Goal: Information Seeking & Learning: Learn about a topic

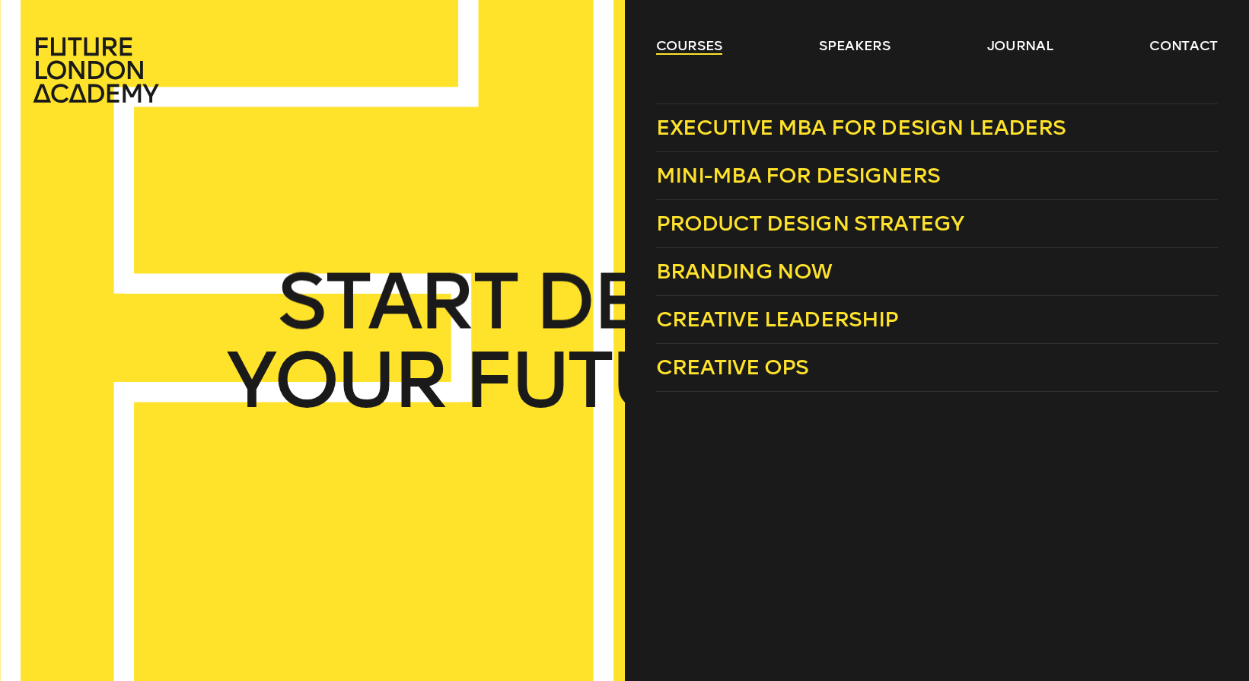
click at [689, 49] on link "courses" at bounding box center [689, 46] width 67 height 18
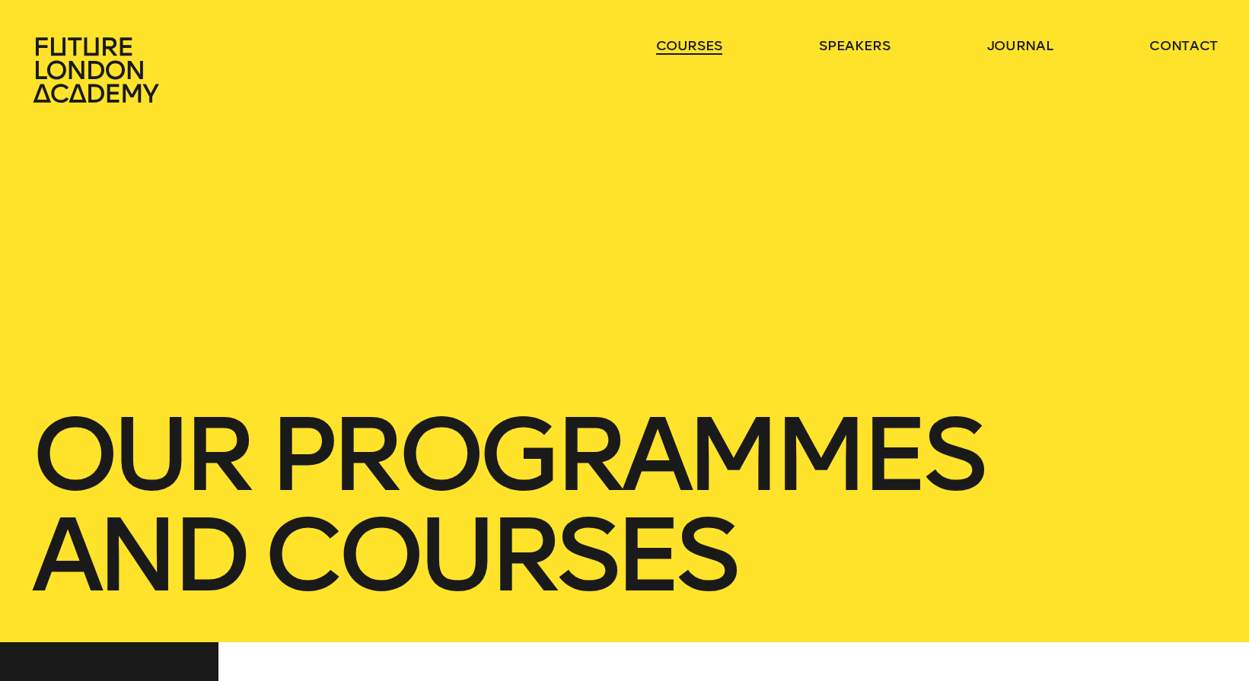
click at [677, 47] on link "courses" at bounding box center [689, 46] width 67 height 18
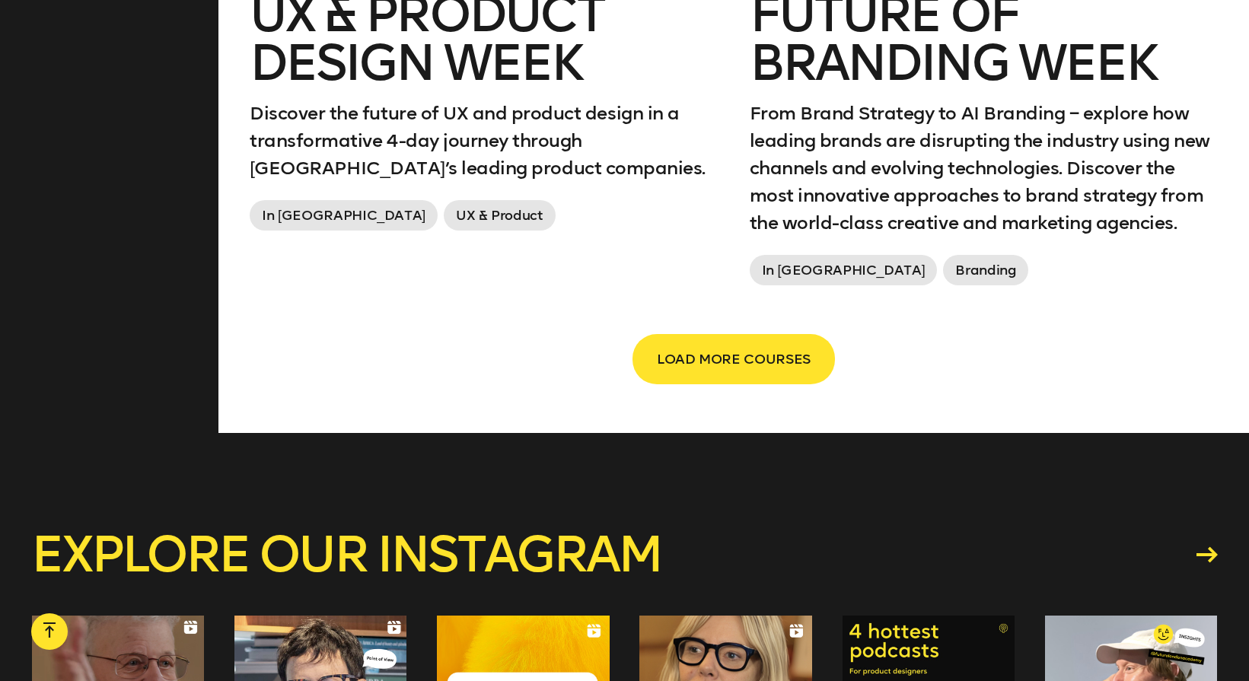
scroll to position [2887, 0]
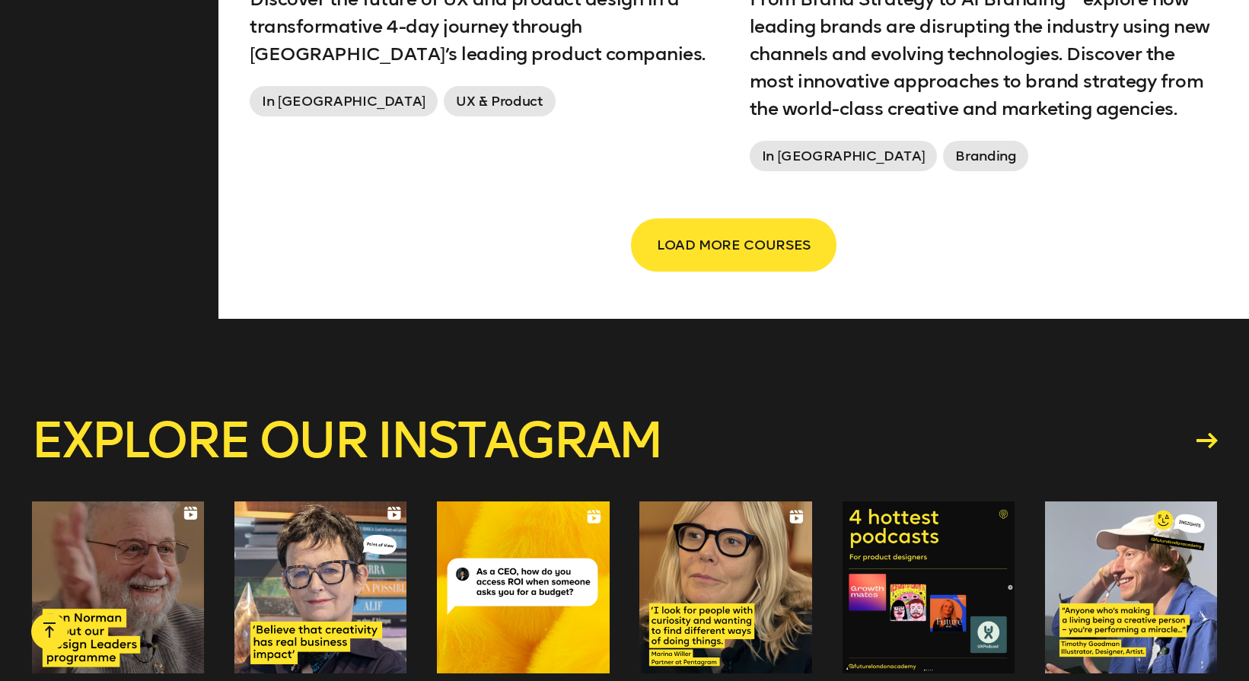
click at [710, 259] on span "LOAD MORE COURSES" at bounding box center [734, 245] width 154 height 29
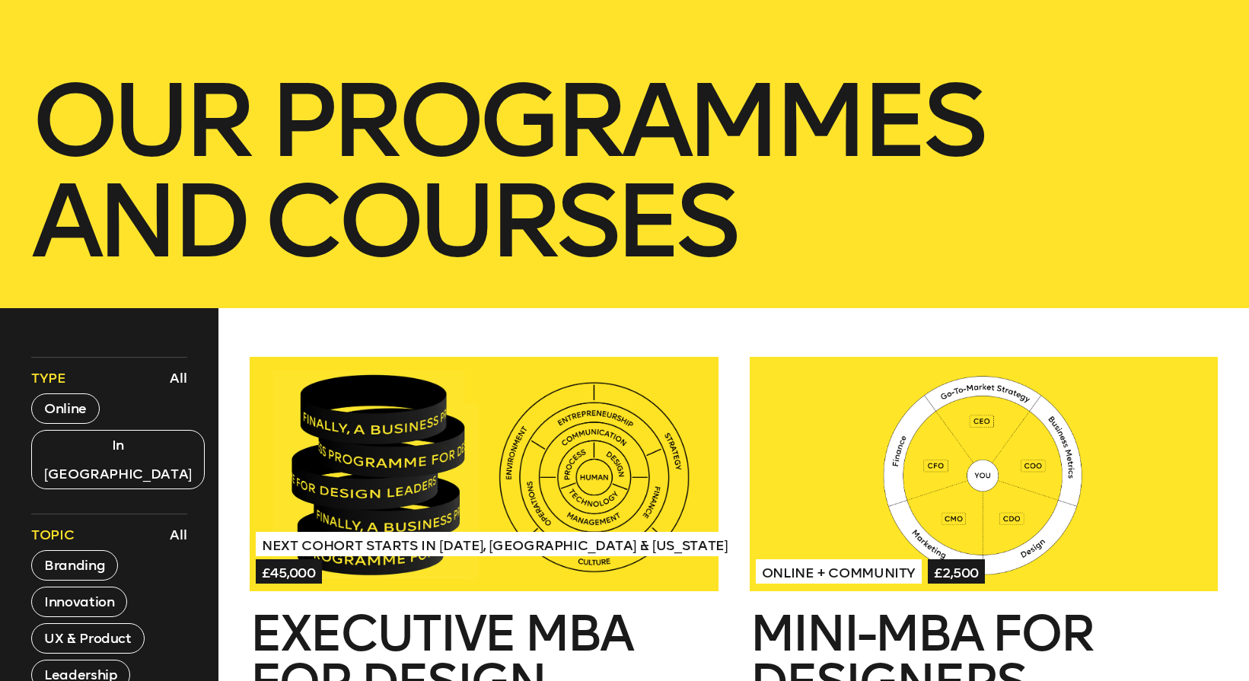
scroll to position [600, 0]
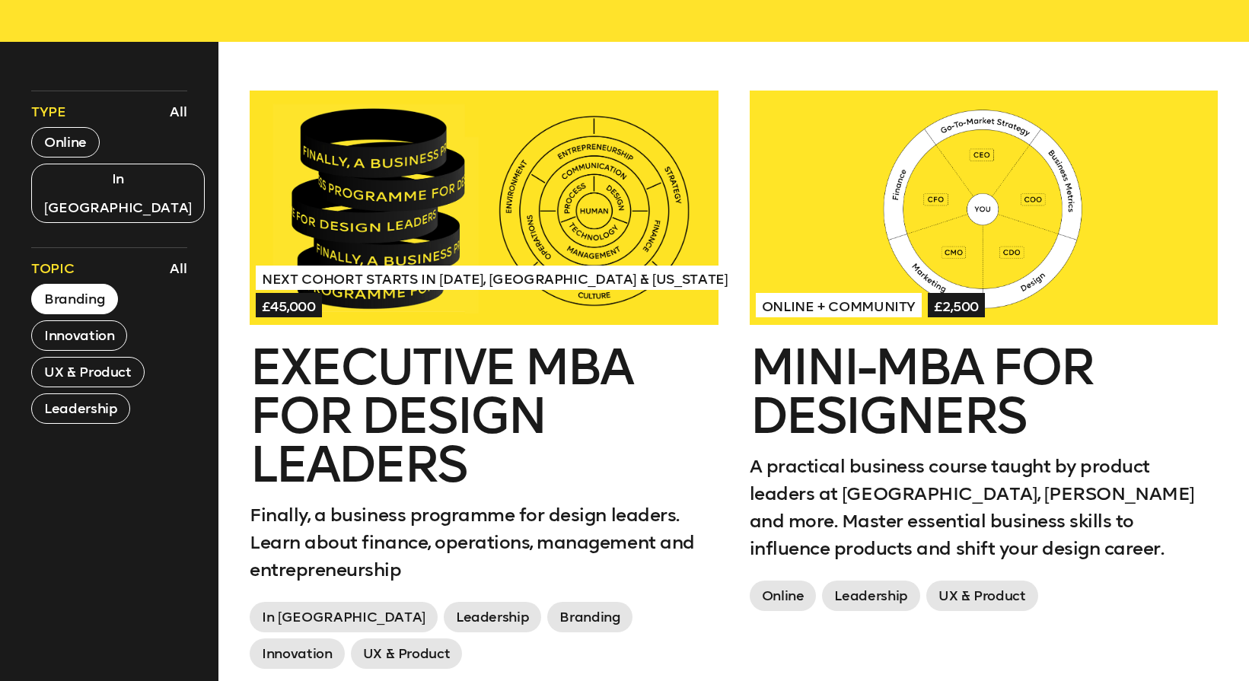
click at [91, 284] on button "Branding" at bounding box center [74, 299] width 87 height 30
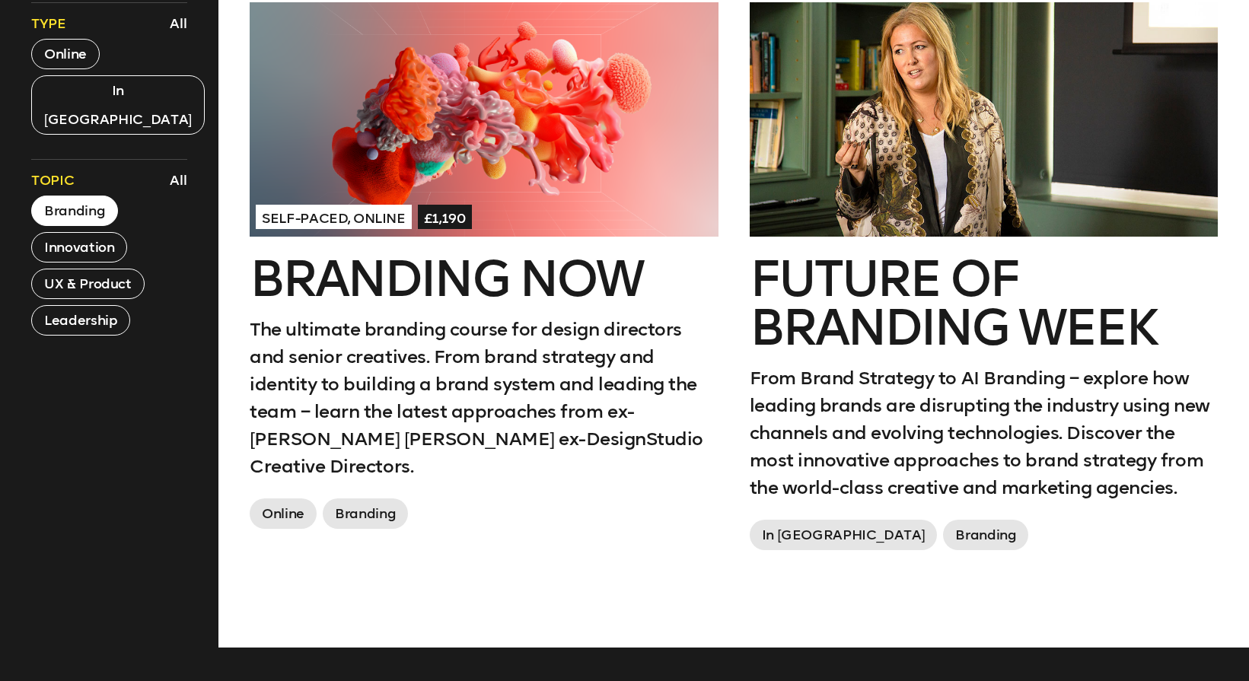
scroll to position [648, 0]
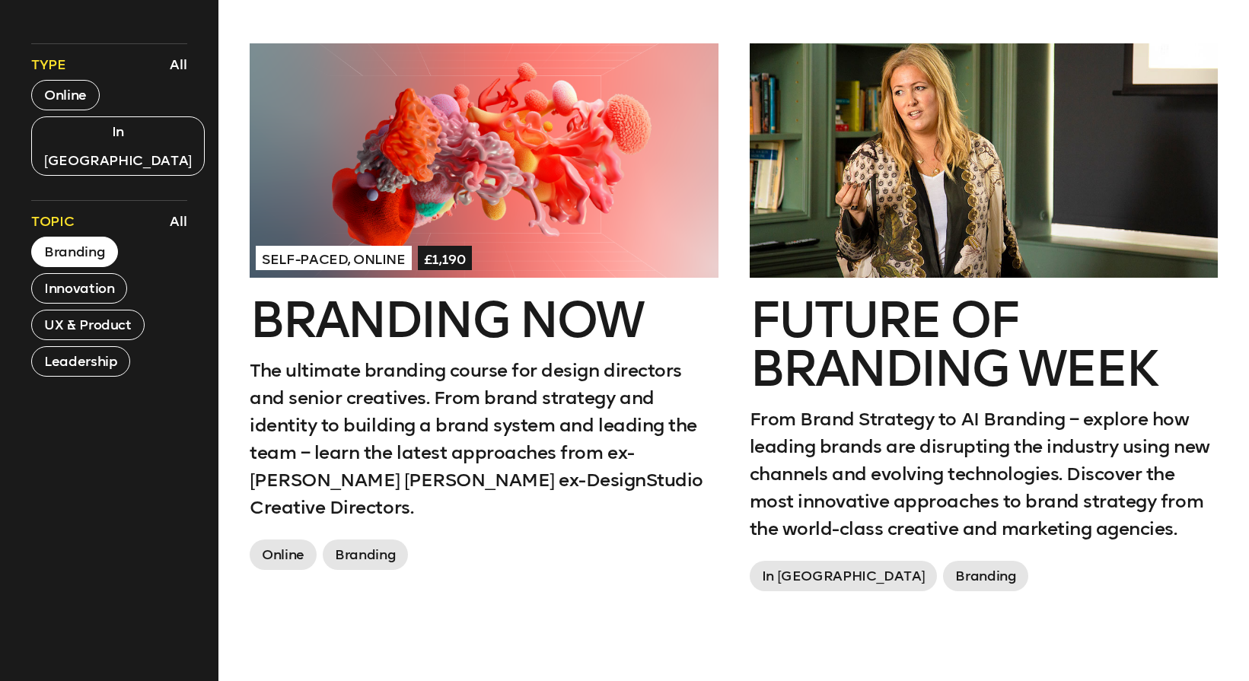
click at [795, 575] on span "In [GEOGRAPHIC_DATA]" at bounding box center [844, 576] width 188 height 30
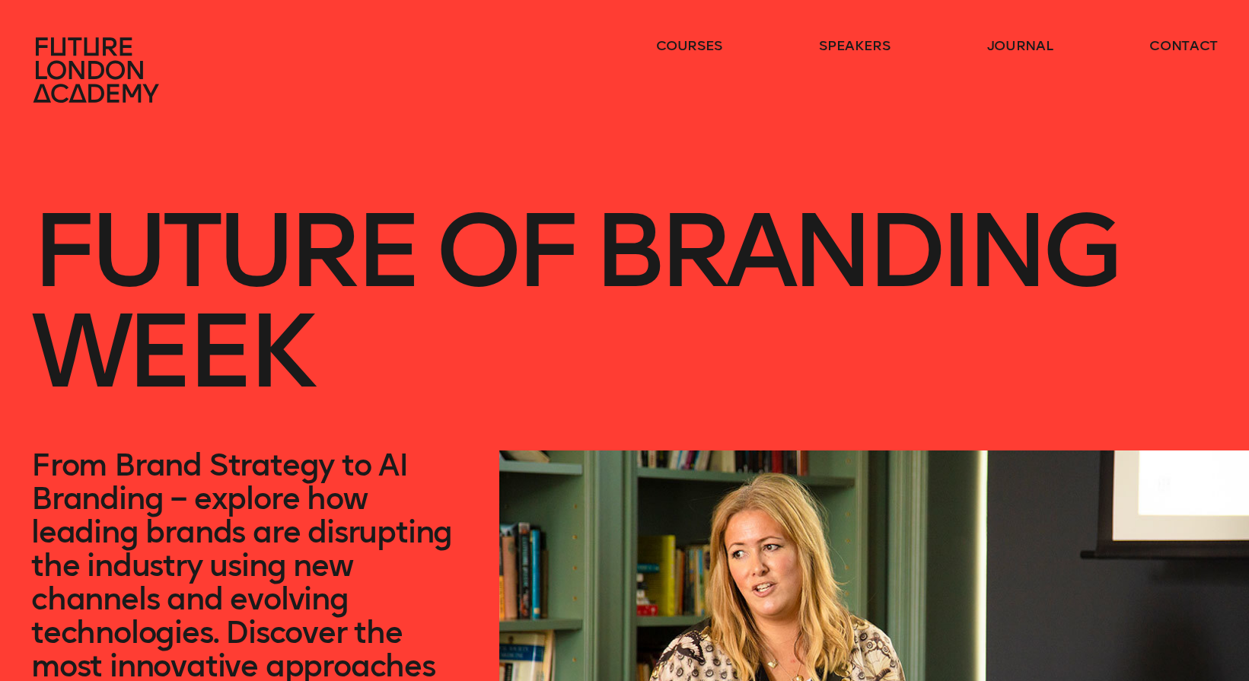
click at [119, 62] on icon at bounding box center [96, 69] width 126 height 65
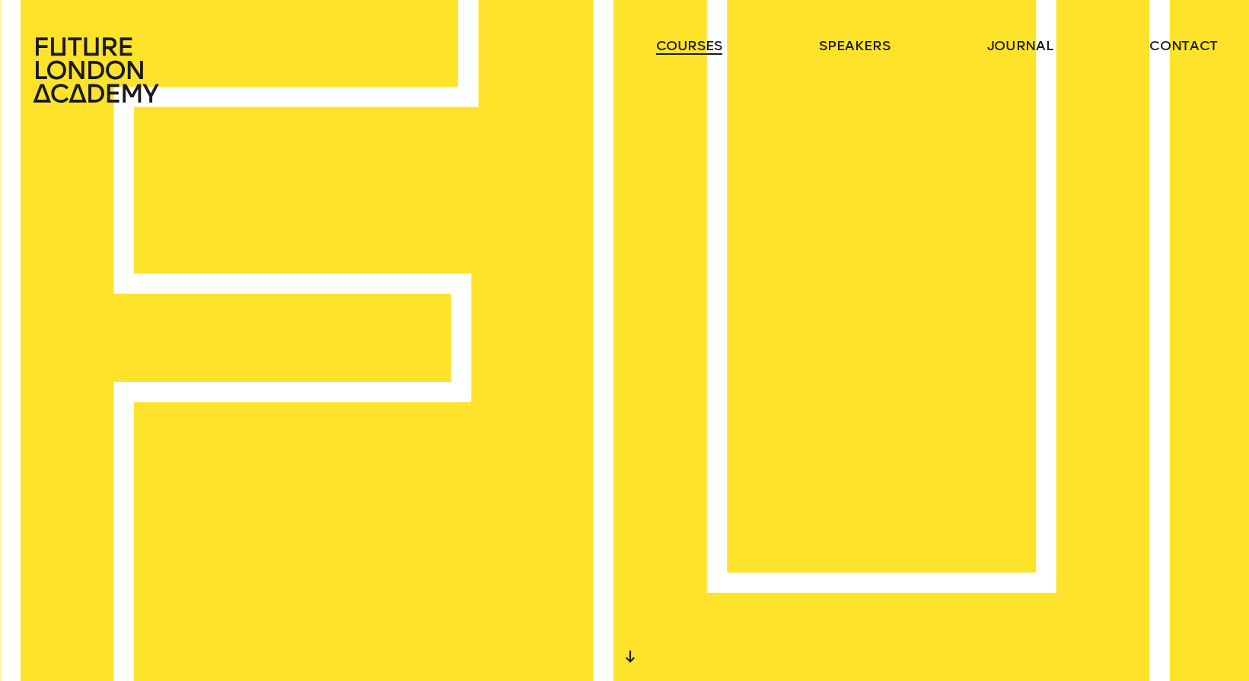
click at [697, 48] on link "courses" at bounding box center [689, 46] width 67 height 18
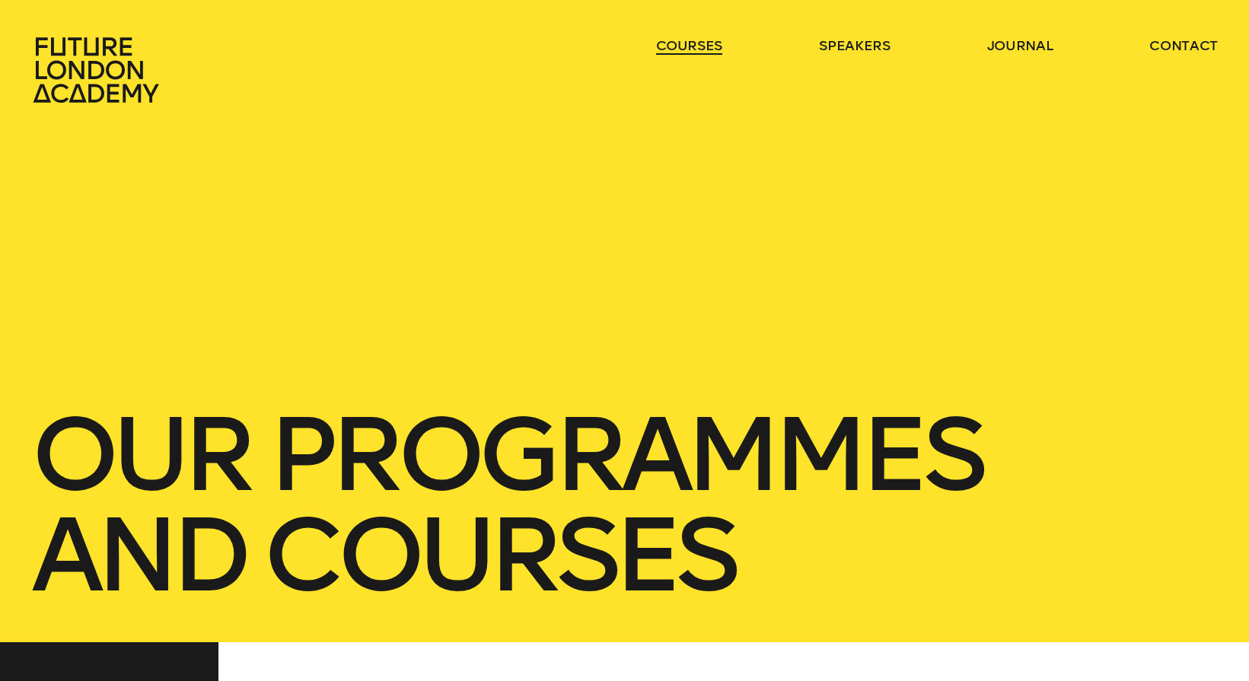
click at [692, 48] on link "courses" at bounding box center [689, 46] width 67 height 18
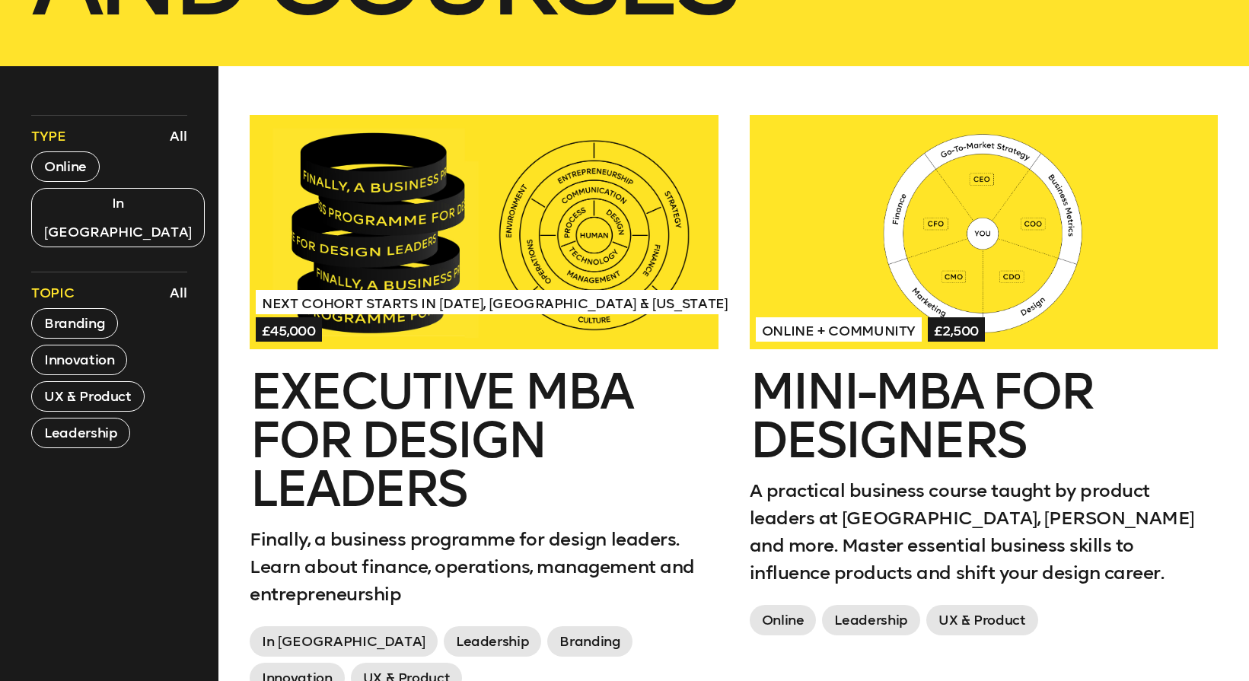
scroll to position [658, 0]
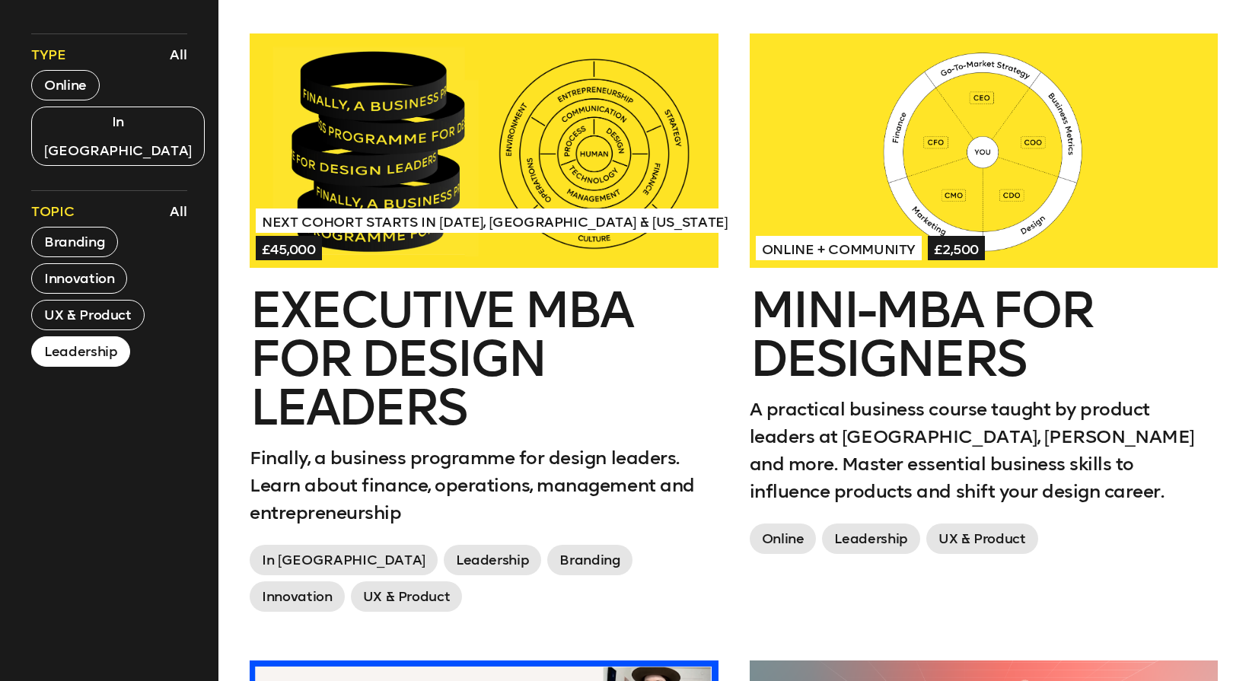
click at [77, 336] on button "Leadership" at bounding box center [80, 351] width 99 height 30
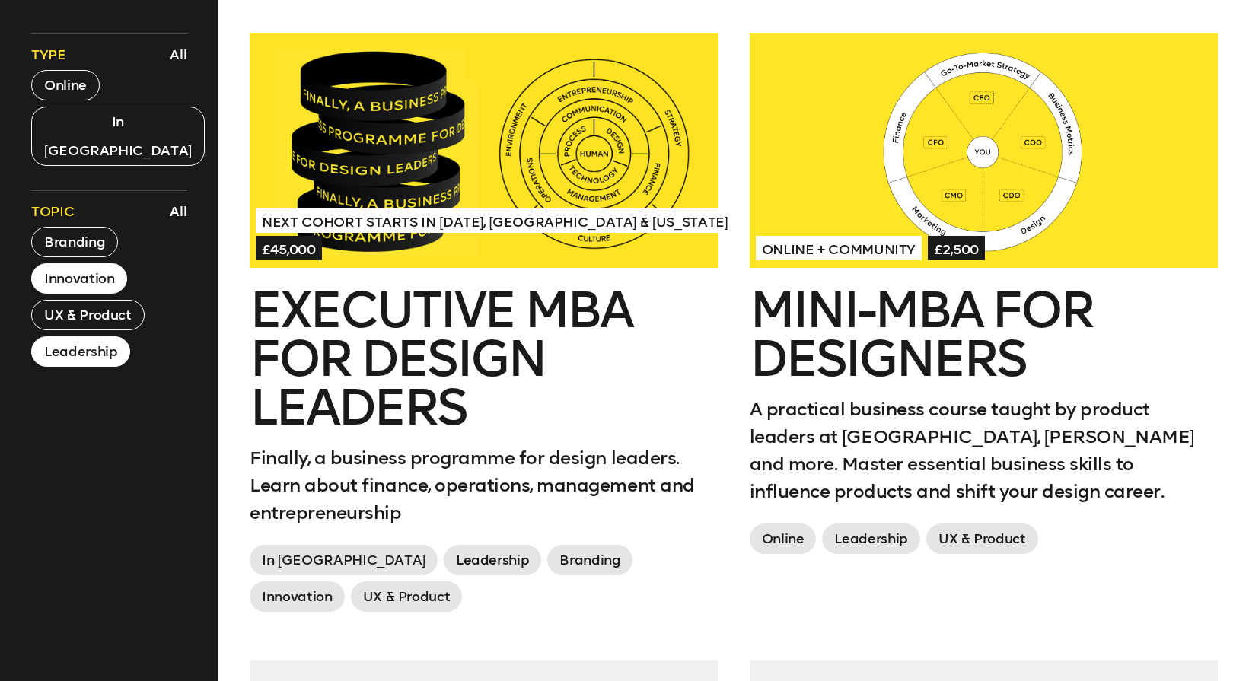
click at [80, 263] on button "Innovation" at bounding box center [79, 278] width 96 height 30
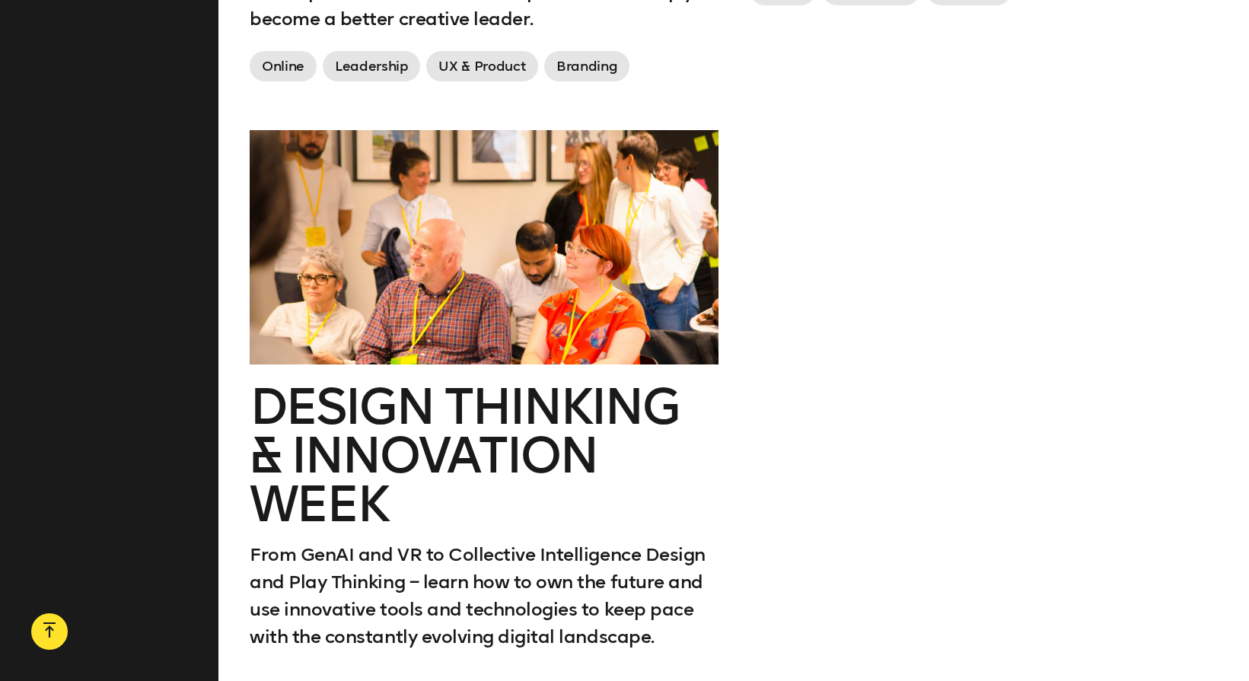
scroll to position [1877, 0]
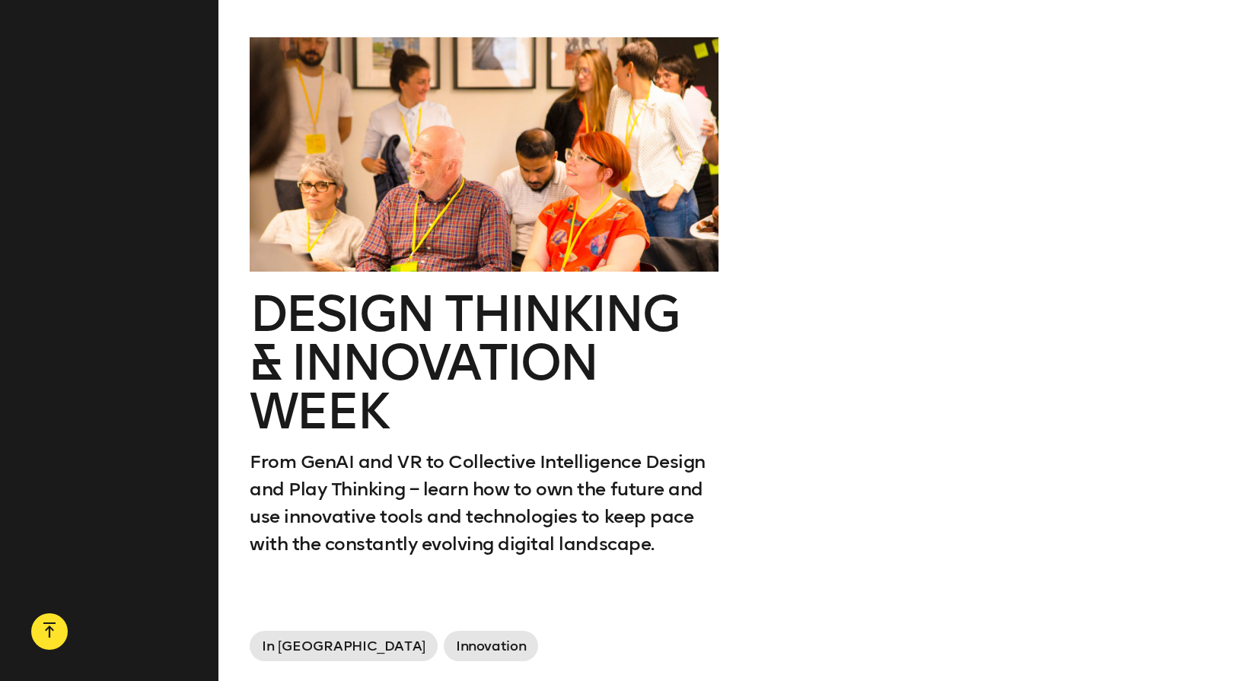
click at [371, 311] on h2 "Design Thinking & innovation Week" at bounding box center [484, 363] width 468 height 146
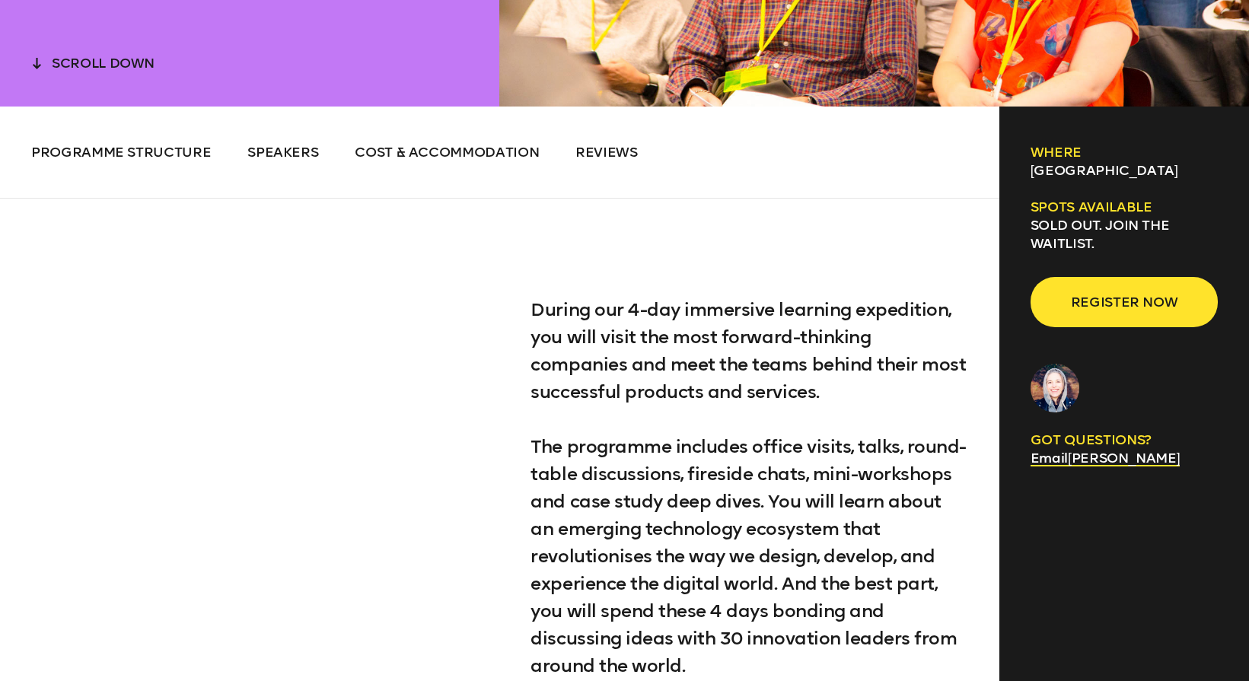
scroll to position [1123, 0]
